Goal: Obtain resource: Download file/media

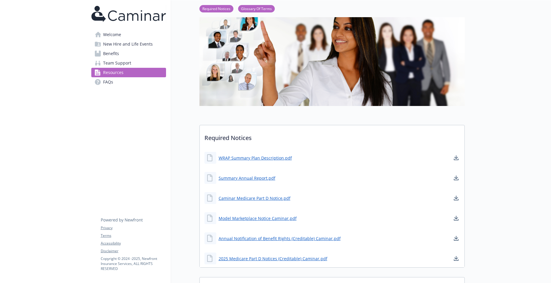
scroll to position [59, 0]
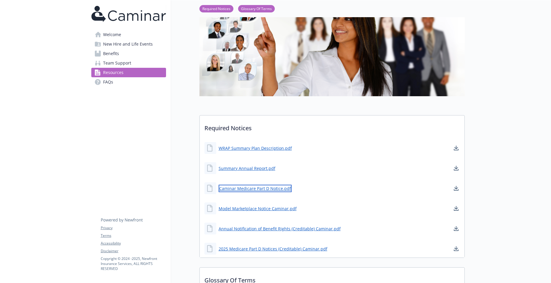
click at [248, 189] on link "Caminar Medicare Part D Notice.pdf" at bounding box center [255, 187] width 73 height 7
